Goal: Transaction & Acquisition: Purchase product/service

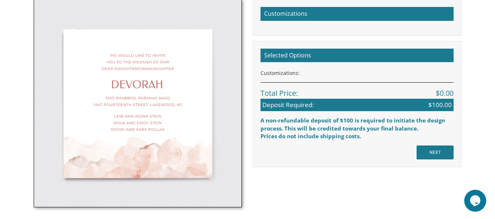
scroll to position [220, 0]
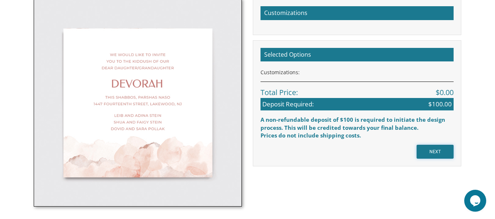
click at [434, 152] on input "NEXT" at bounding box center [435, 152] width 37 height 14
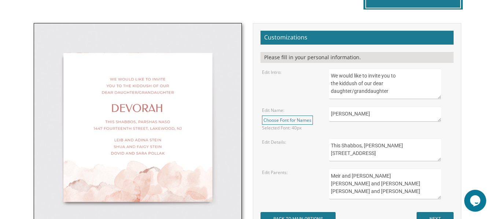
scroll to position [220, 0]
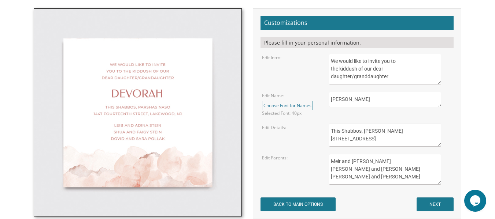
click at [434, 152] on form "Customizations Please fill in your personal information. Edit Intro: We would l…" at bounding box center [356, 114] width 193 height 196
click at [398, 77] on textarea "We would like to invite you to the kiddush of our dear daughter/granddaughter" at bounding box center [385, 69] width 112 height 31
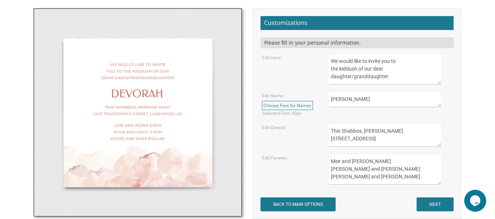
click at [398, 77] on textarea "We would like to invite you to the kiddush of our dear daughter/granddaughter" at bounding box center [385, 69] width 112 height 31
click at [437, 204] on input "NEXT" at bounding box center [435, 205] width 37 height 14
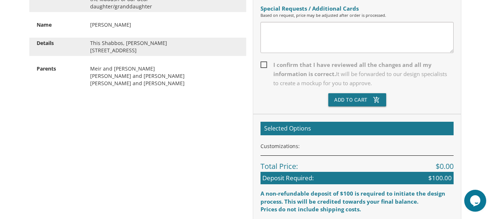
scroll to position [249, 0]
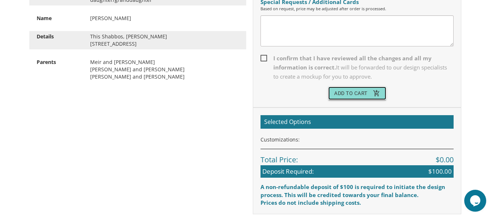
click at [352, 99] on button "Add To Cart add_shopping_cart" at bounding box center [357, 93] width 58 height 13
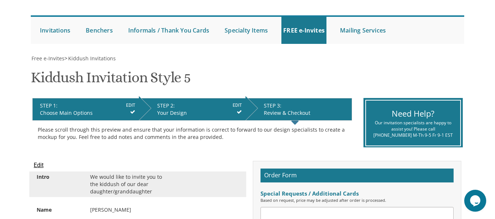
scroll to position [0, 0]
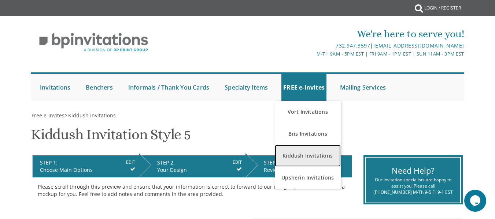
click at [303, 158] on link "Kiddush Invitations" at bounding box center [308, 156] width 66 height 22
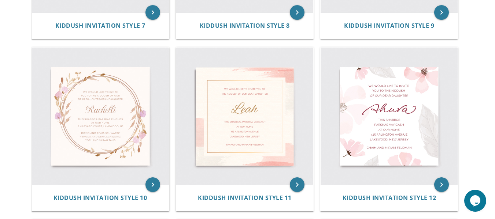
scroll to position [645, 0]
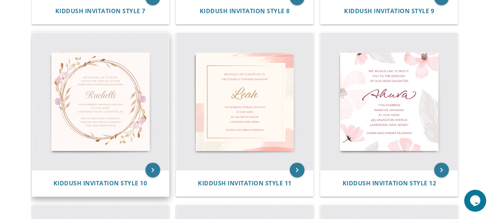
click at [111, 114] on img at bounding box center [100, 101] width 137 height 137
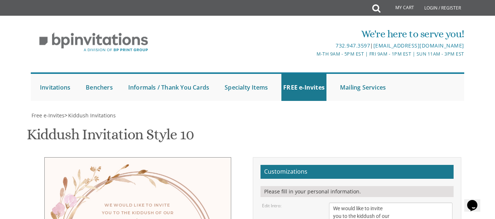
scroll to position [161, 0]
drag, startPoint x: 413, startPoint y: 61, endPoint x: 311, endPoint y: 44, distance: 102.8
click at [311, 203] on div "Edit Intro: We would like to invite you to the kiddush of our dear daughter/gra…" at bounding box center [356, 216] width 201 height 27
type textarea "ברוב שבח והודאה להקב"ה"
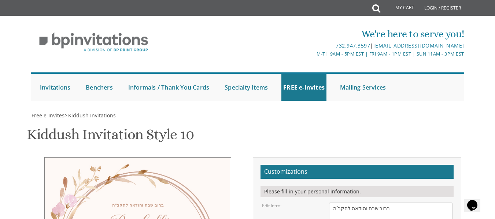
select select "60px"
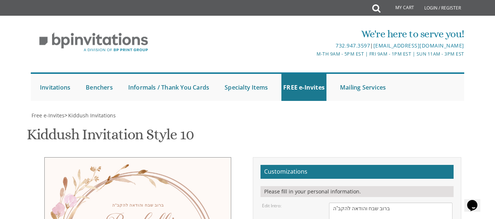
click at [333, 203] on textarea "We would like to invite you to the kiddush of our dear daughter/granddaughter" at bounding box center [390, 216] width 123 height 27
click at [401, 203] on textarea "We would like to invite you to the kiddush of our dear daughter/granddaughter" at bounding box center [390, 216] width 123 height 27
type textarea "ברוב שבח והודאה להקב"ה הננו מזמין את חבירי ומכירי"
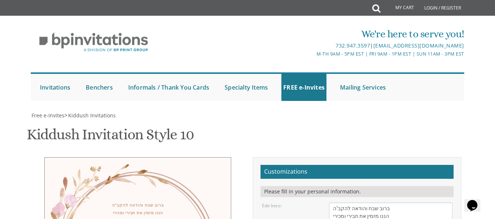
type textarea "לקידושא רבא"
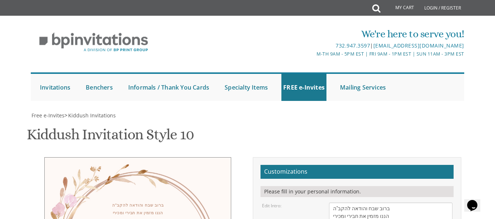
select select "50px"
click at [333, 203] on textarea "We would like to invite you to the kiddush of our dear daughter/granddaughter" at bounding box center [390, 216] width 123 height 27
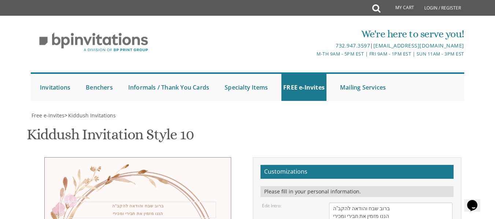
click at [397, 203] on textarea "We would like to invite you to the kiddush of our dear daughter/granddaughter" at bounding box center [390, 216] width 123 height 27
click at [334, 203] on textarea "We would like to invite you to the kiddush of our dear daughter/granddaughter" at bounding box center [390, 216] width 123 height 27
click at [398, 203] on textarea "We would like to invite you to the kiddush of our dear daughter/granddaughter" at bounding box center [390, 216] width 123 height 27
type textarea "ברוב שבח והודאה להקב"ה על כל הטובות שגמלנו ובפרט בלידת בתי הננו מזמין את חבירי …"
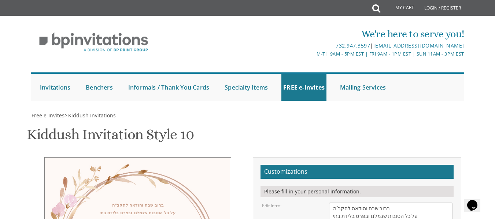
drag, startPoint x: 370, startPoint y: 129, endPoint x: 324, endPoint y: 117, distance: 48.3
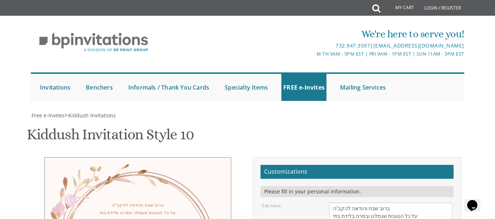
drag, startPoint x: 414, startPoint y: 129, endPoint x: 323, endPoint y: 133, distance: 90.9
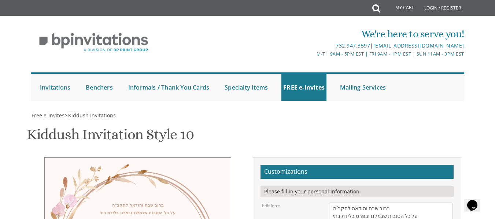
type textarea "בביהמ"ד כוונת הלב [STREET_ADDRESS] שחרית בשעה 9:15 | קידוש לגברים אחר התפלה"
drag, startPoint x: 398, startPoint y: 121, endPoint x: 326, endPoint y: 106, distance: 73.9
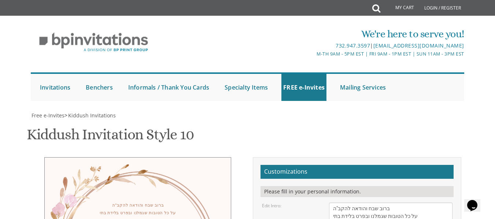
type textarea "[PERSON_NAME] ביקסענשפאננער [PERSON_NAME] [PERSON_NAME] ביקסענשפאננער [PERSON_N…"
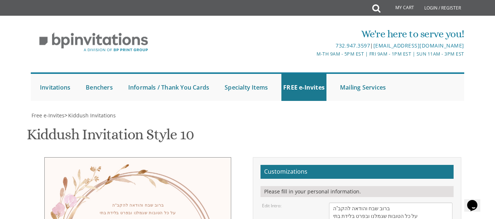
type textarea "בביהמ"ד כוונת הלב שב"ק פרשת ראה תשפ"ה [STREET_ADDRESS] שחרית בשעה 9:15 | קידוש …"
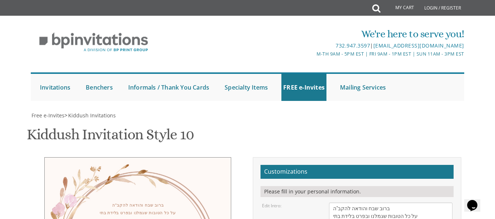
type input "[PERSON_NAME][EMAIL_ADDRESS][DOMAIN_NAME]"
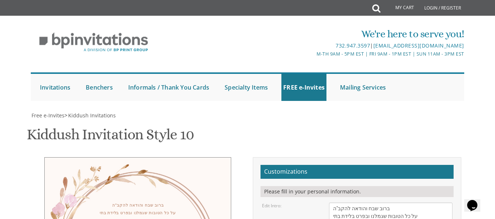
click at [333, 203] on textarea "We would like to invite you to the kiddush of our dear daughter/granddaughter" at bounding box center [390, 216] width 123 height 27
click at [426, 203] on textarea "We would like to invite you to the kiddush of our dear daughter/granddaughter" at bounding box center [390, 216] width 123 height 27
click at [333, 203] on textarea "We would like to invite you to the kiddush of our dear daughter/granddaughter" at bounding box center [390, 216] width 123 height 27
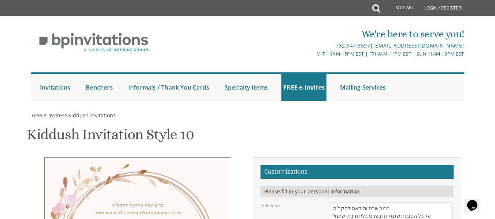
click at [387, 203] on textarea "We would like to invite you to the kiddush of our dear daughter/granddaughter" at bounding box center [390, 216] width 123 height 27
click at [408, 203] on textarea "We would like to invite you to the kiddush of our dear daughter/granddaughter" at bounding box center [390, 216] width 123 height 27
type textarea "ברוב שבח והודאה להקב"ה 'על כל הטובות שגמלנו, ובפרט בלידת בתי שתחי הננו מזמין את…"
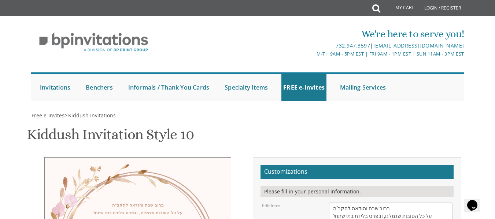
paste textarea "שב"ק פרשת ראה תשפ"ה"
type textarea "שב"ק פרשת ראה תשפ"ה בביהמ"ד כוונת הלב [STREET_ADDRESS] שחרית בשעה 9:15 | קידוש …"
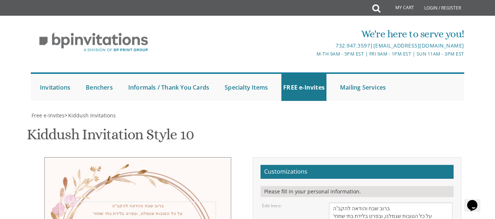
click at [367, 203] on textarea "We would like to invite you to the kiddush of our dear daughter/granddaughter" at bounding box center [390, 216] width 123 height 27
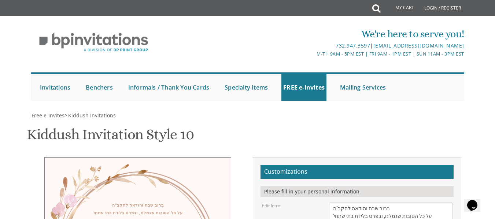
drag, startPoint x: 332, startPoint y: 142, endPoint x: 348, endPoint y: 144, distance: 16.6
paste textarea "[PERSON_NAME]"
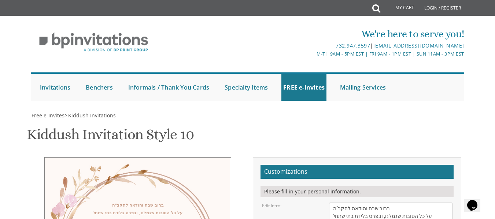
paste textarea "[PERSON_NAME]"
type textarea "[PERSON_NAME] ביקסענשפאננער [PERSON_NAME] [PERSON_NAME] [PERSON_NAME] ביקסענשפא…"
